Goal: Transaction & Acquisition: Purchase product/service

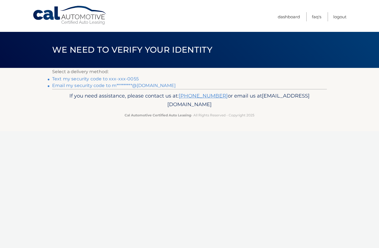
click at [107, 78] on link "Text my security code to xxx-xxx-0055" at bounding box center [95, 78] width 86 height 5
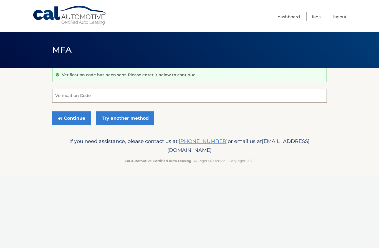
click at [75, 94] on input "Verification Code" at bounding box center [189, 96] width 274 height 14
type input "921933"
click at [71, 118] on button "Continue" at bounding box center [71, 118] width 39 height 14
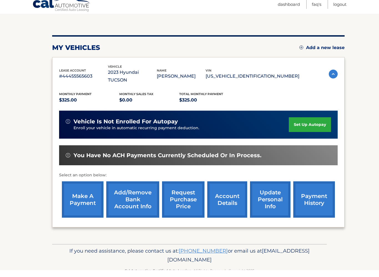
scroll to position [58, 0]
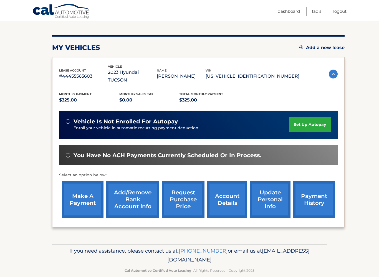
click at [83, 194] on link "make a payment" at bounding box center [83, 199] width 42 height 36
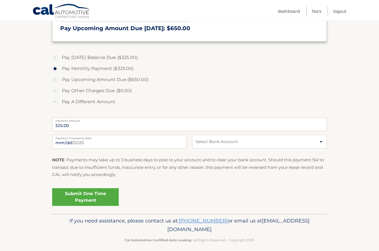
scroll to position [164, 0]
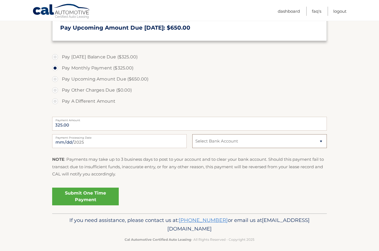
click at [316, 139] on select "Select Bank Account Checking TD BANK, NA *****5953 Checking JPMORGAN CHASE BANK…" at bounding box center [259, 141] width 134 height 14
select select "ODU3NmQwMjItOGM1Ni00ZjUwLTkxMTctN2U3YTFmMGUyZmM3"
click at [77, 201] on link "Submit One Time Payment" at bounding box center [85, 197] width 67 height 18
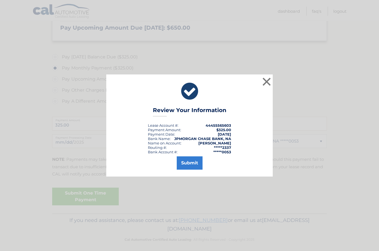
click at [193, 164] on button "Submit" at bounding box center [190, 163] width 26 height 13
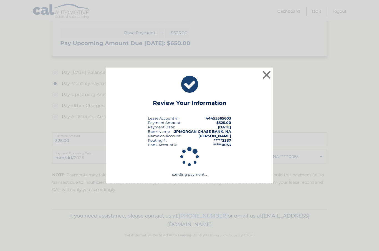
scroll to position [144, 0]
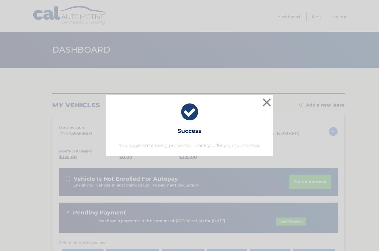
click at [267, 106] on button "×" at bounding box center [266, 102] width 11 height 11
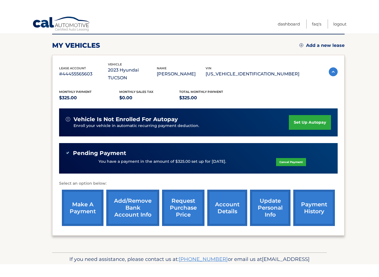
scroll to position [68, 0]
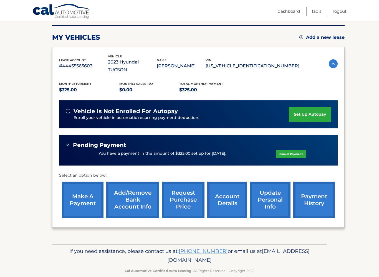
click at [229, 184] on link "account details" at bounding box center [227, 200] width 40 height 36
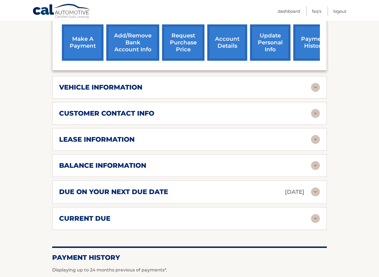
scroll to position [236, 0]
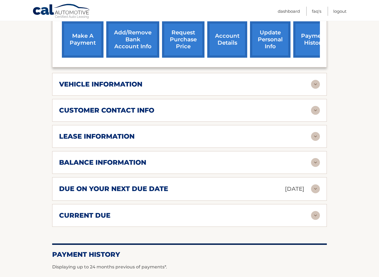
click at [311, 132] on img at bounding box center [315, 136] width 9 height 9
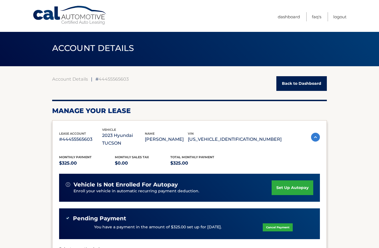
scroll to position [0, 0]
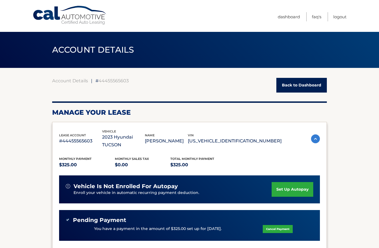
click at [340, 18] on link "Logout" at bounding box center [339, 16] width 13 height 9
click at [340, 17] on link "Logout" at bounding box center [339, 16] width 13 height 9
